Goal: Use online tool/utility: Use online tool/utility

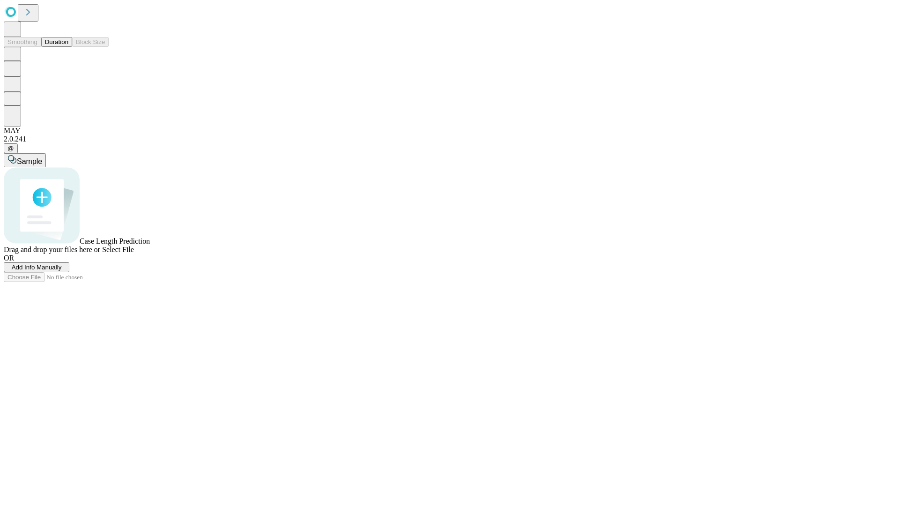
click at [62, 271] on span "Add Info Manually" at bounding box center [37, 267] width 50 height 7
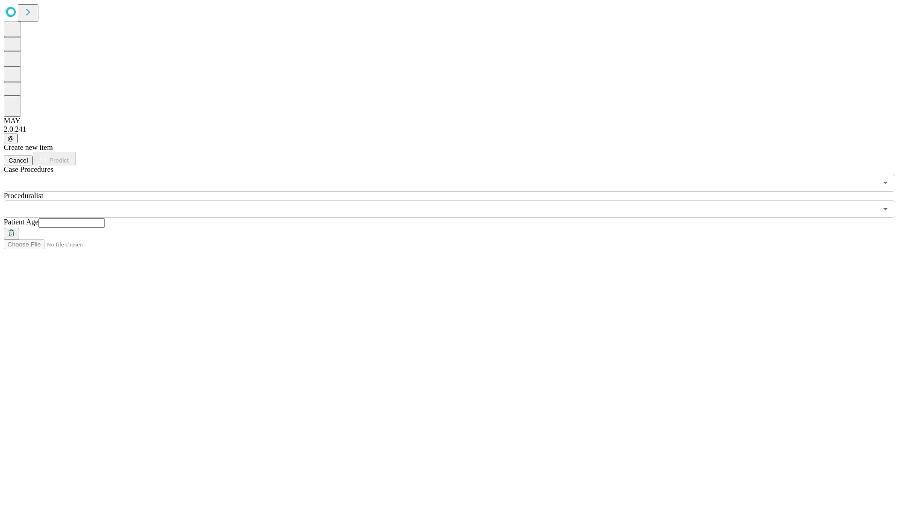
click at [105, 218] on input "text" at bounding box center [71, 222] width 66 height 9
type input "**"
click at [456, 200] on input "text" at bounding box center [440, 209] width 873 height 18
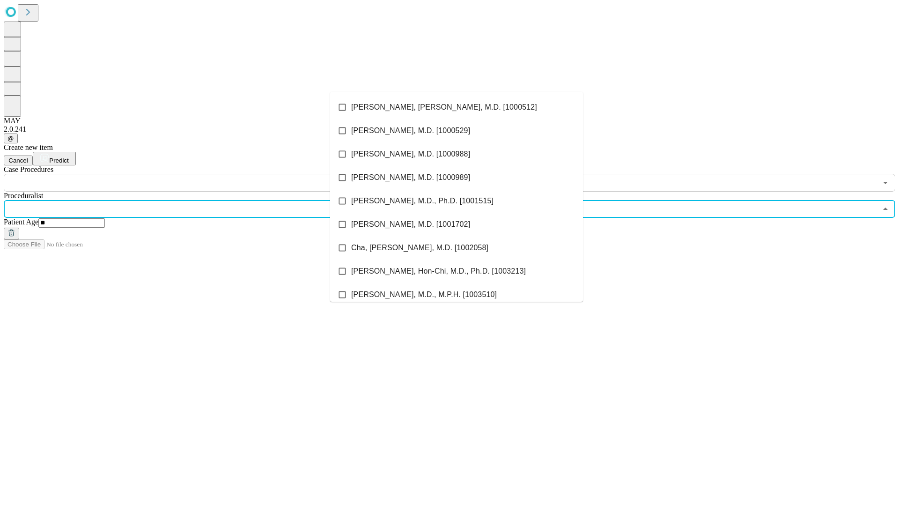
click at [457, 107] on li "[PERSON_NAME], [PERSON_NAME], M.D. [1000512]" at bounding box center [456, 107] width 253 height 23
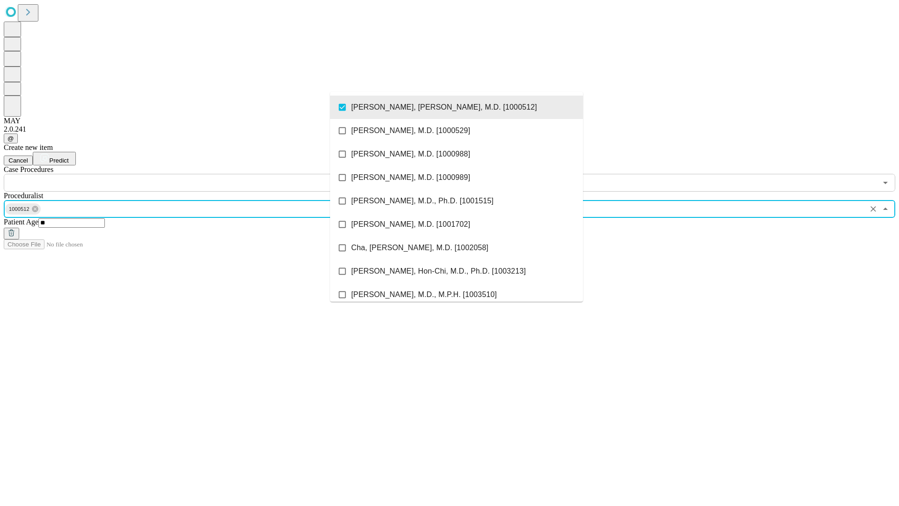
click at [197, 174] on input "text" at bounding box center [440, 183] width 873 height 18
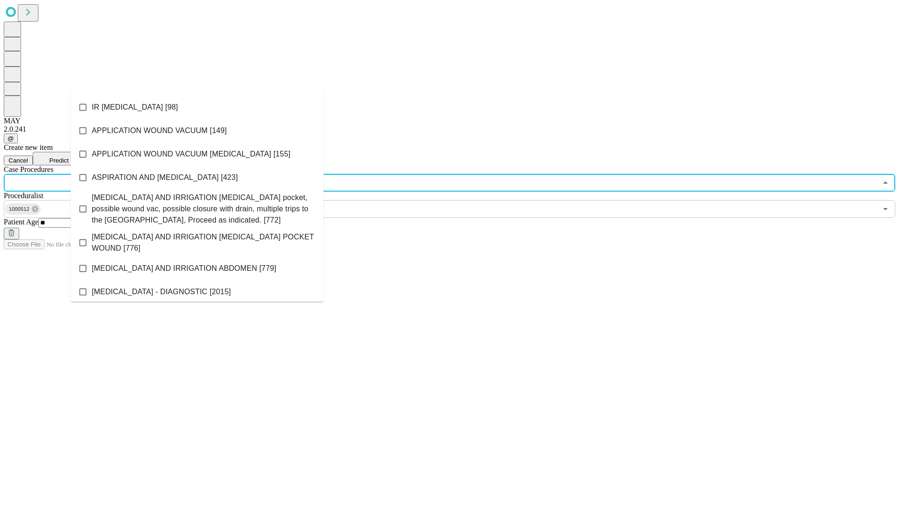
click at [197, 107] on li "IR [MEDICAL_DATA] [98]" at bounding box center [197, 107] width 253 height 23
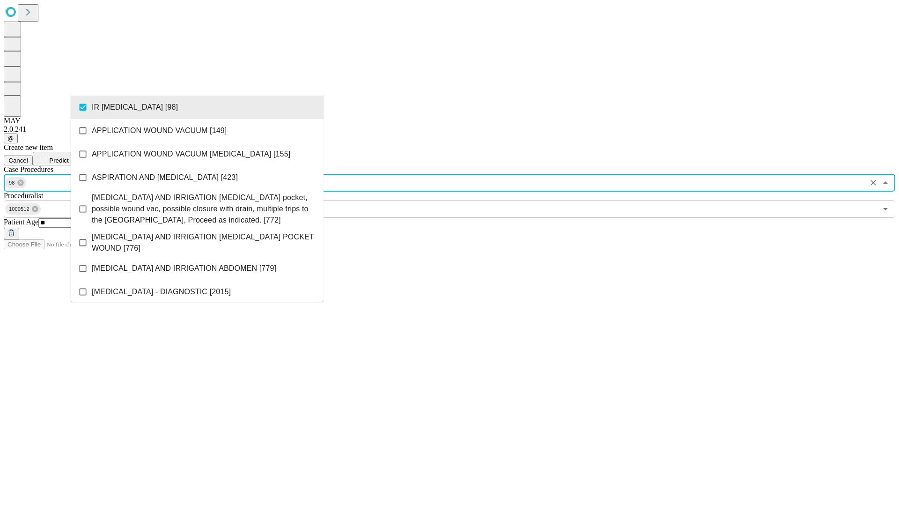
click at [68, 157] on span "Predict" at bounding box center [58, 160] width 19 height 7
